Goal: Task Accomplishment & Management: Manage account settings

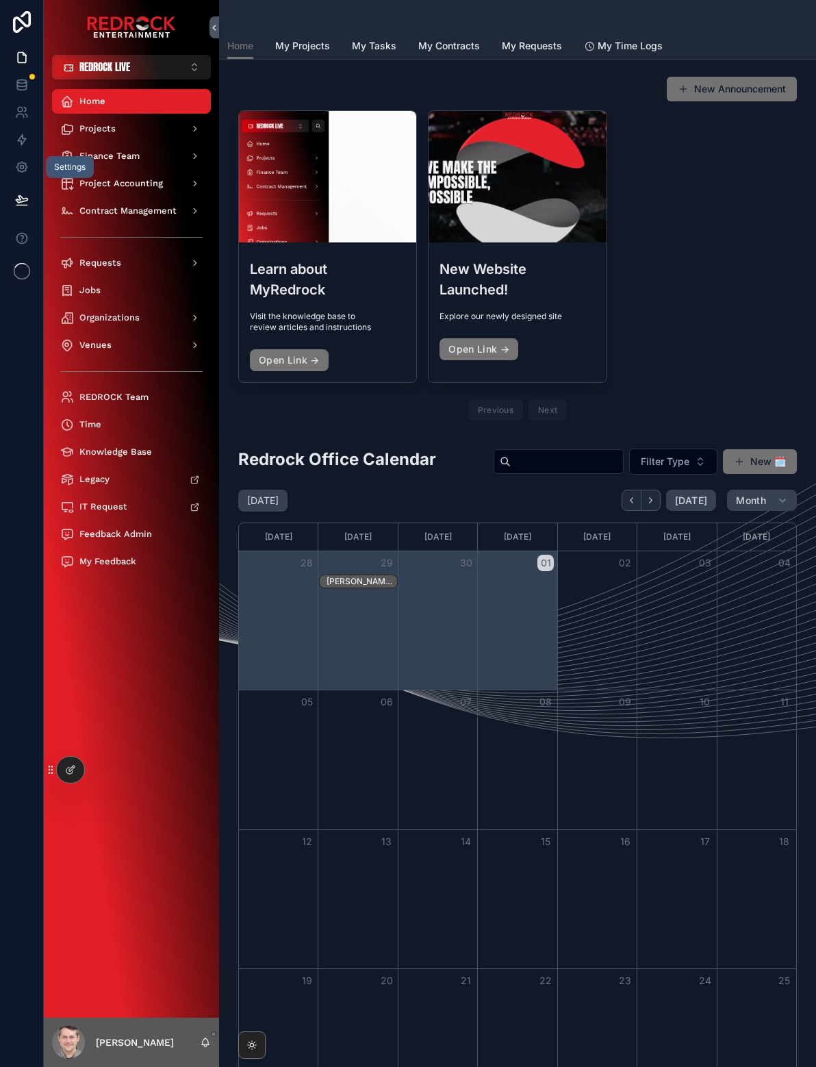
click at [27, 168] on icon at bounding box center [21, 167] width 10 height 10
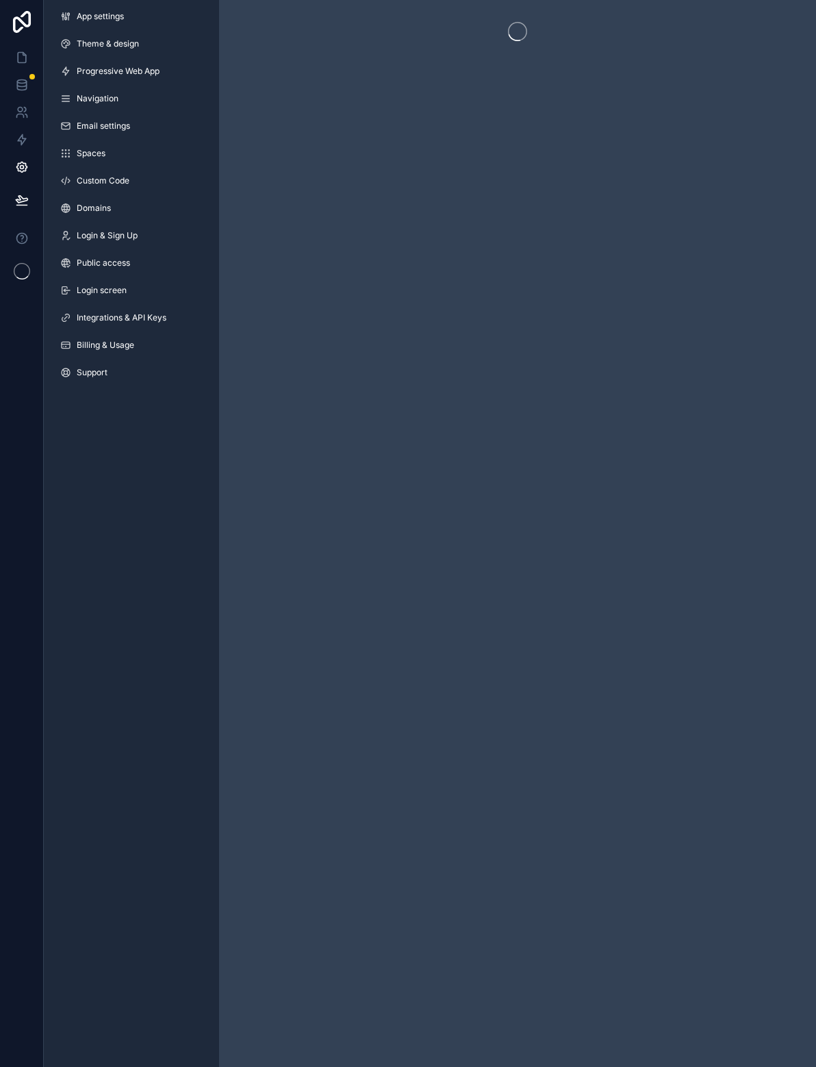
click at [77, 20] on span "App settings" at bounding box center [100, 16] width 47 height 11
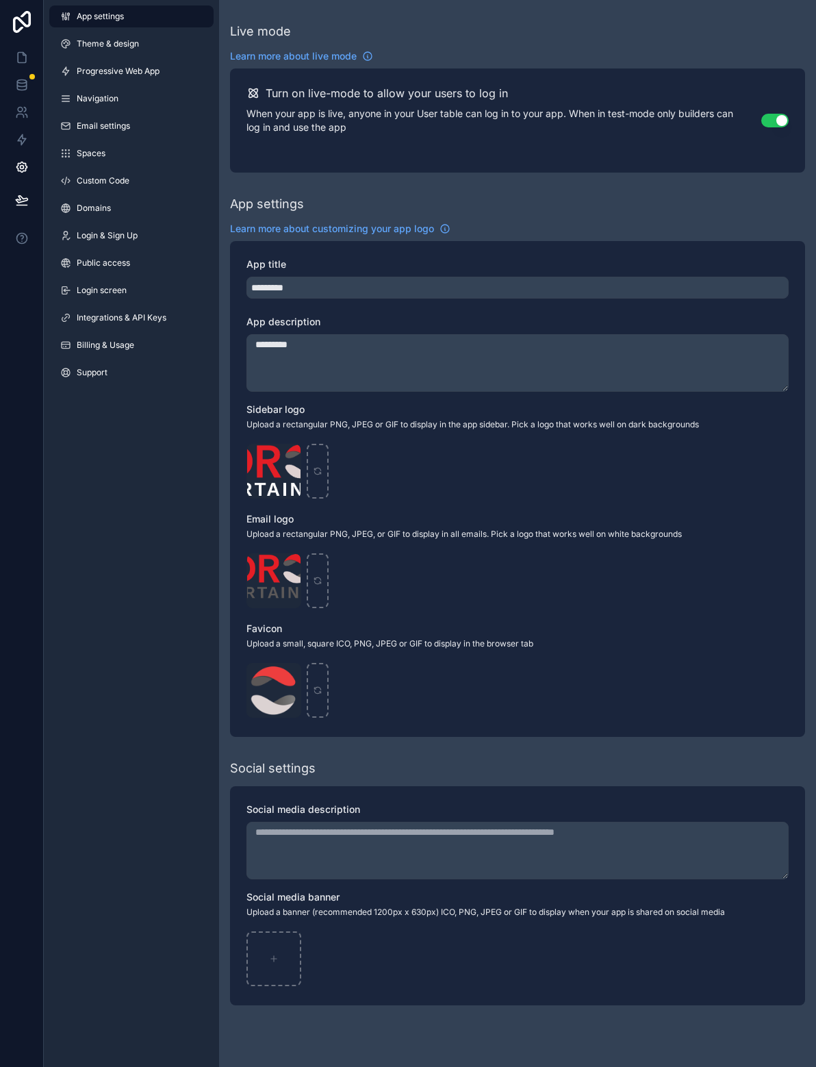
click at [29, 12] on icon at bounding box center [21, 22] width 27 height 22
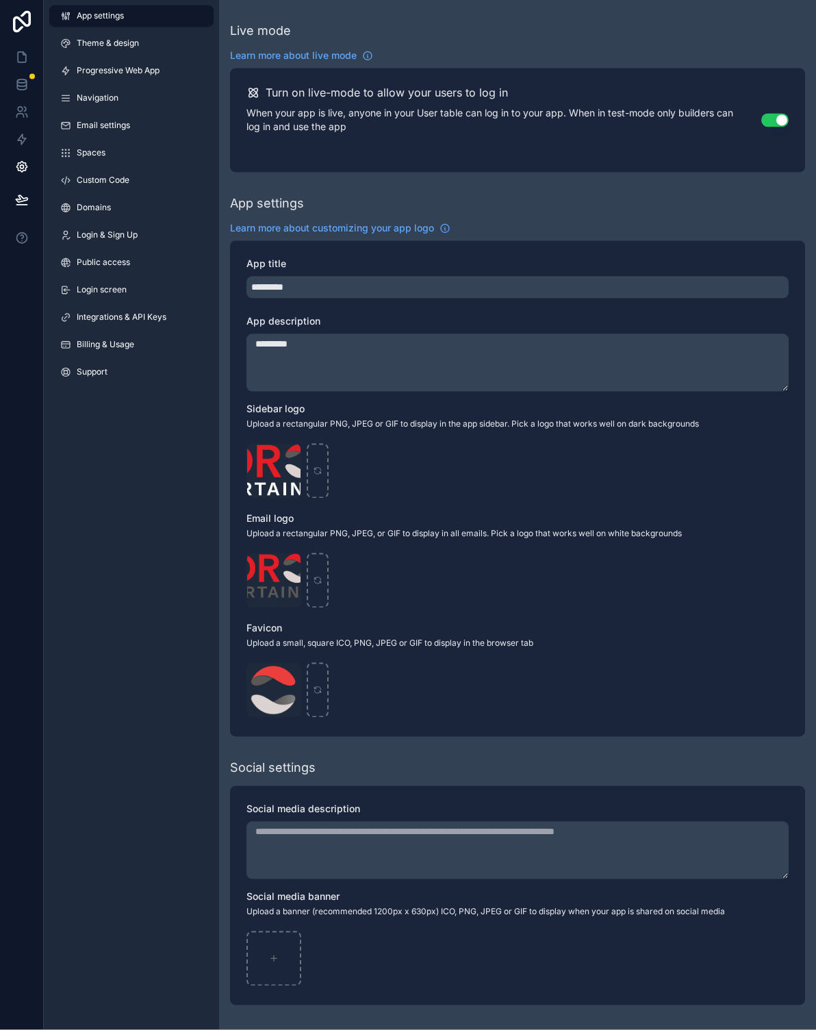
scroll to position [20, 0]
